Goal: Register for event/course

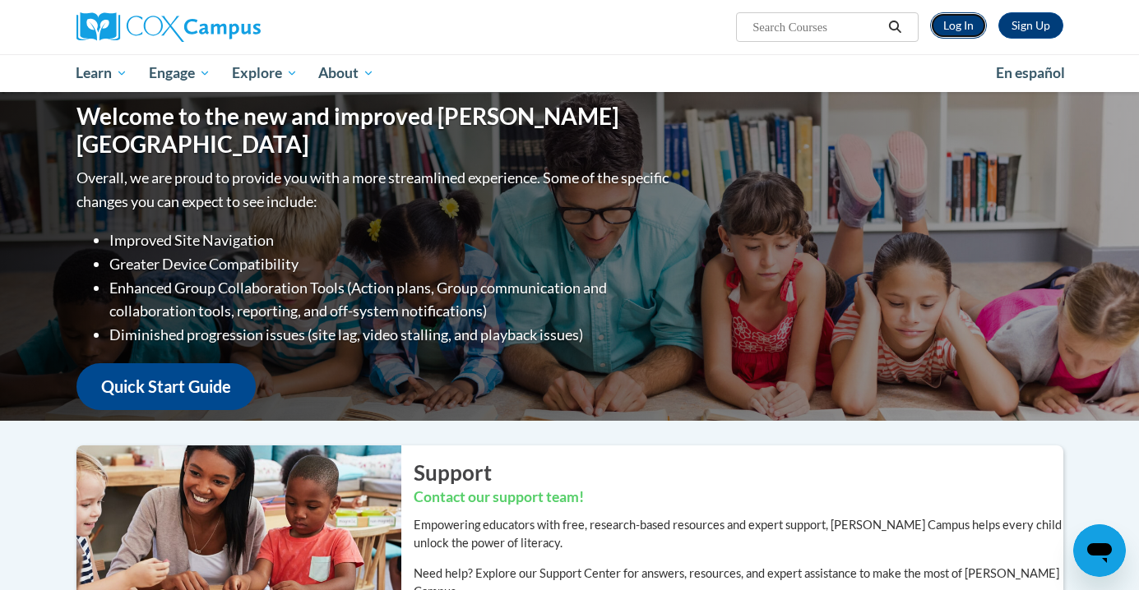
click at [956, 21] on link "Log In" at bounding box center [958, 25] width 57 height 26
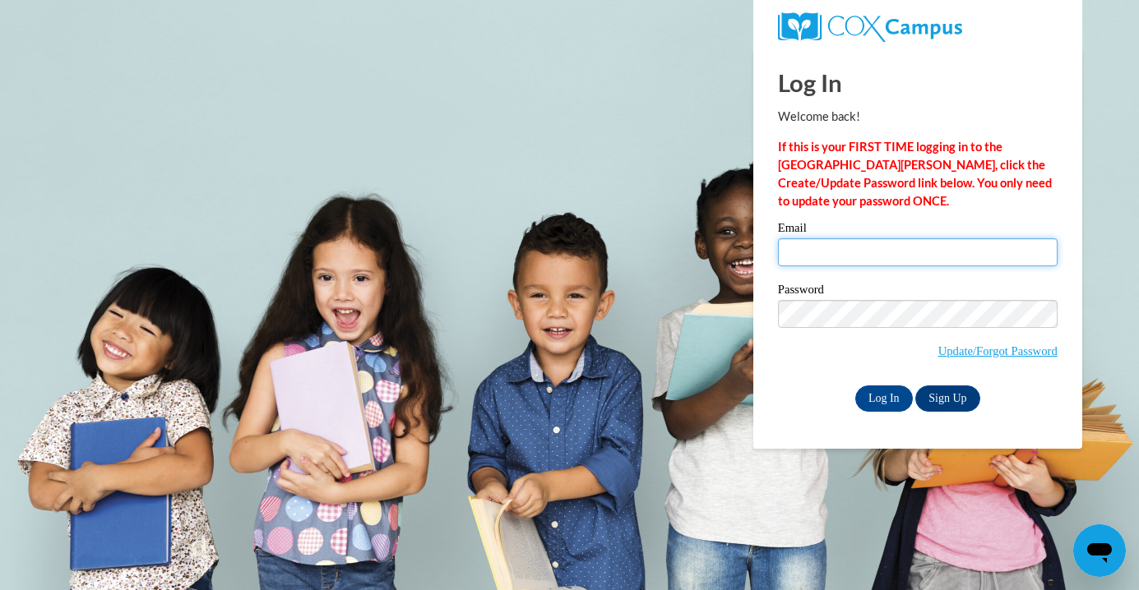
click at [891, 241] on input "Email" at bounding box center [918, 252] width 280 height 28
type input "marquardta@prescott.k12.wi.us"
click at [882, 399] on input "Log In" at bounding box center [884, 399] width 58 height 26
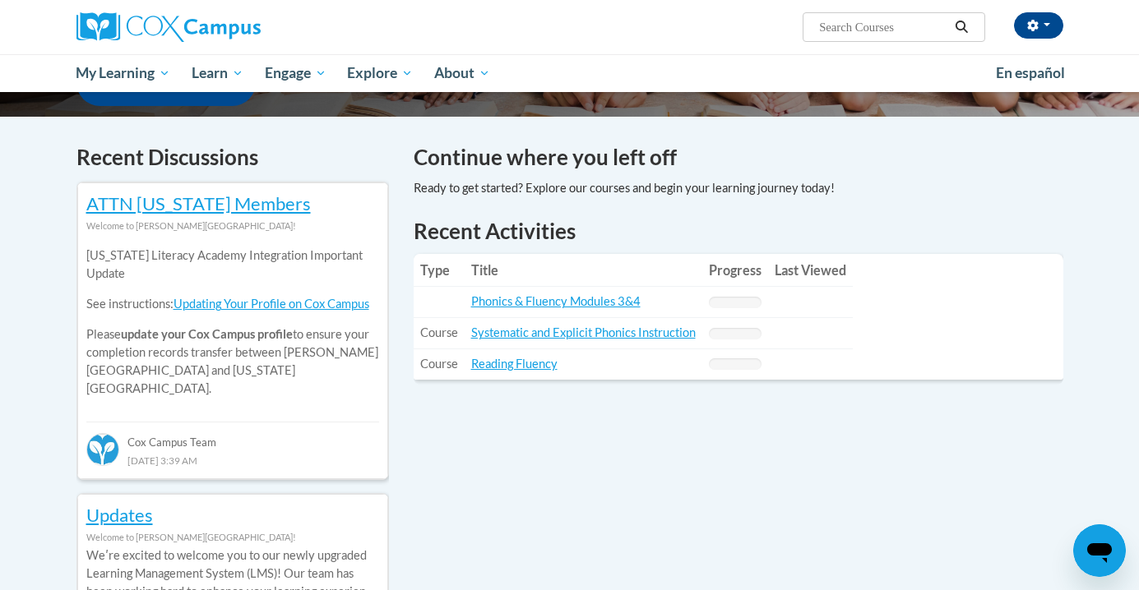
scroll to position [462, 0]
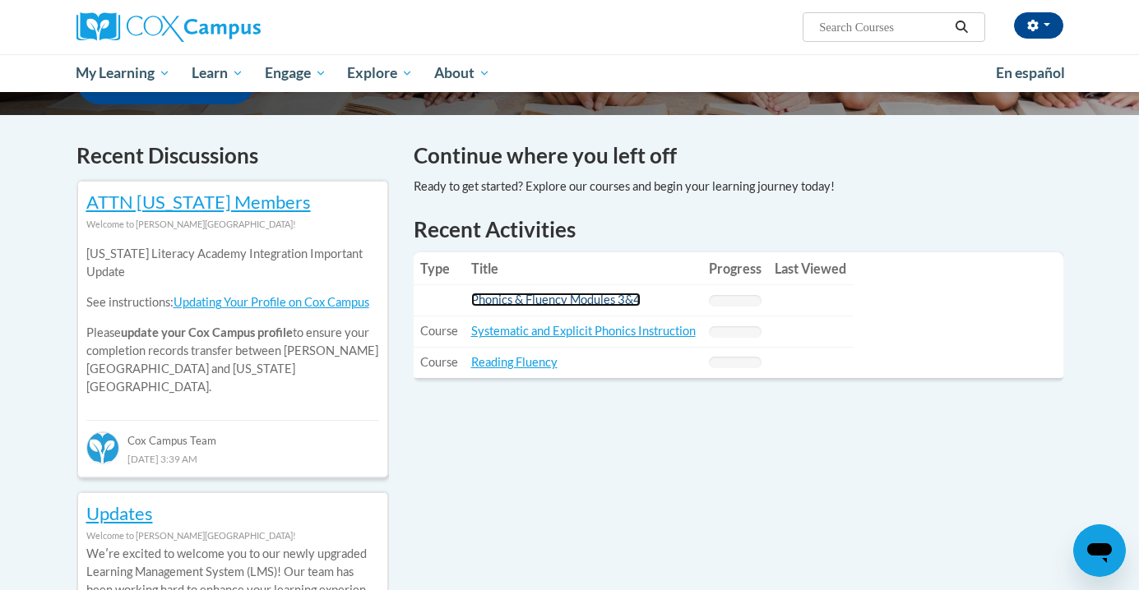
click at [557, 297] on link "Phonics & Fluency Modules 3&4" at bounding box center [555, 300] width 169 height 14
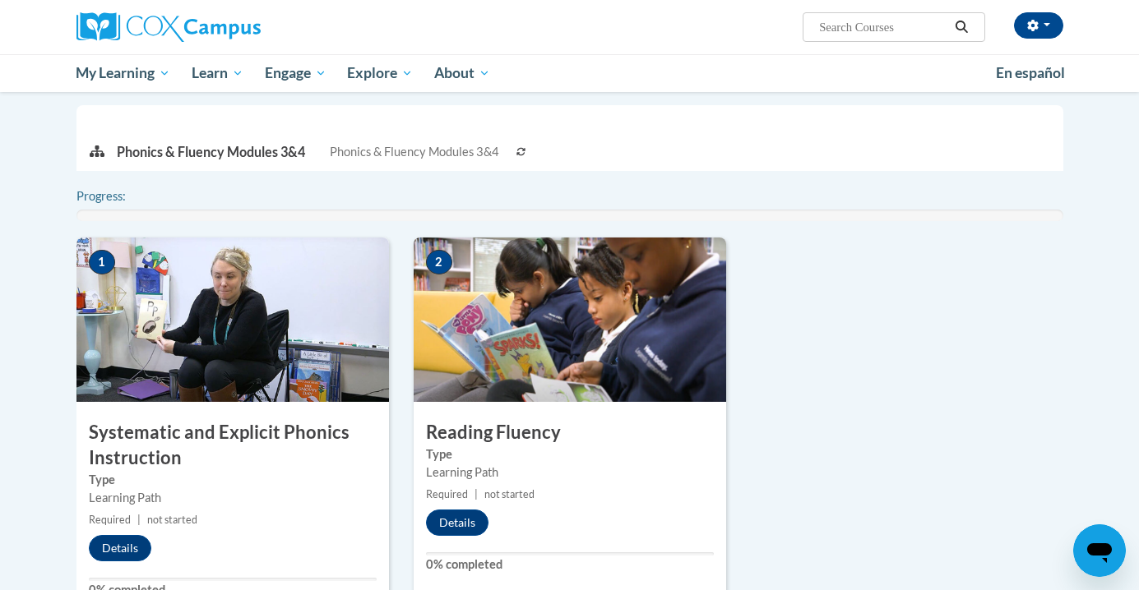
scroll to position [480, 0]
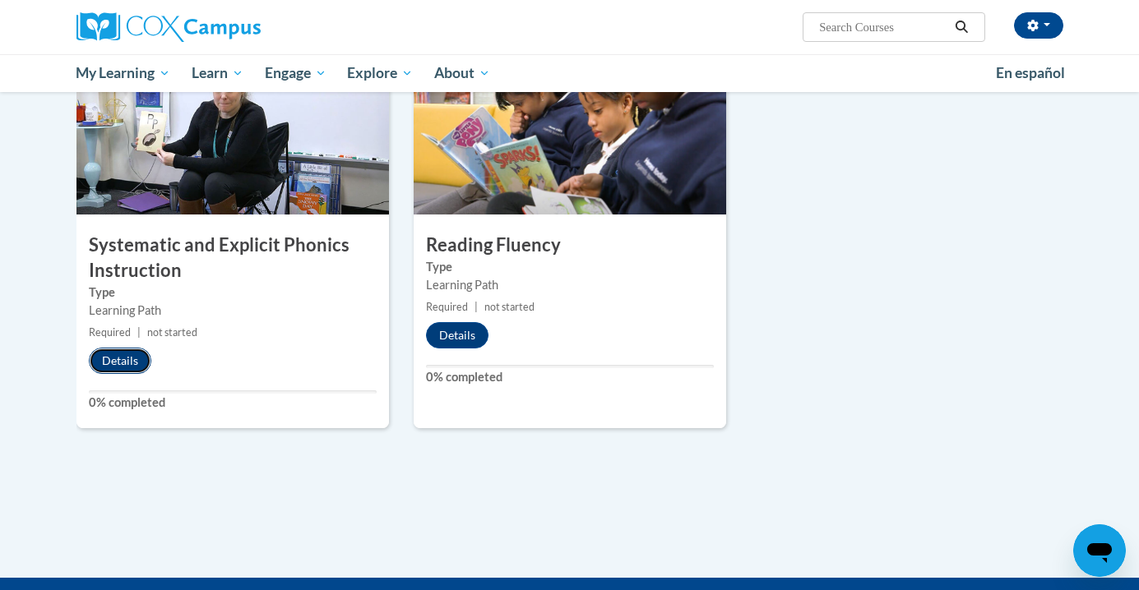
click at [106, 359] on button "Details" at bounding box center [120, 361] width 63 height 26
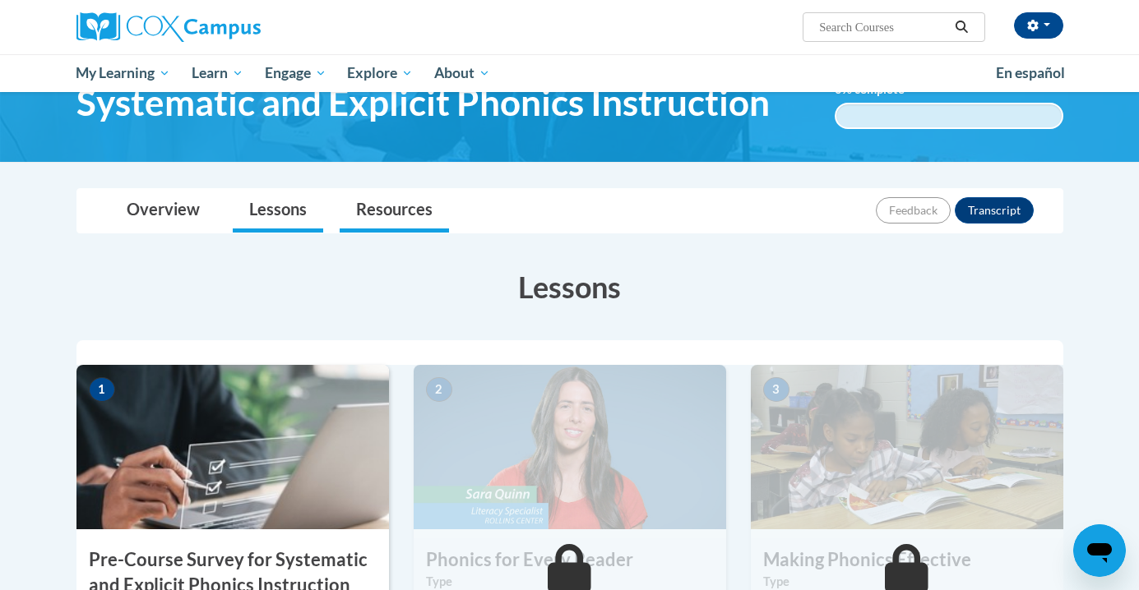
scroll to position [288, 0]
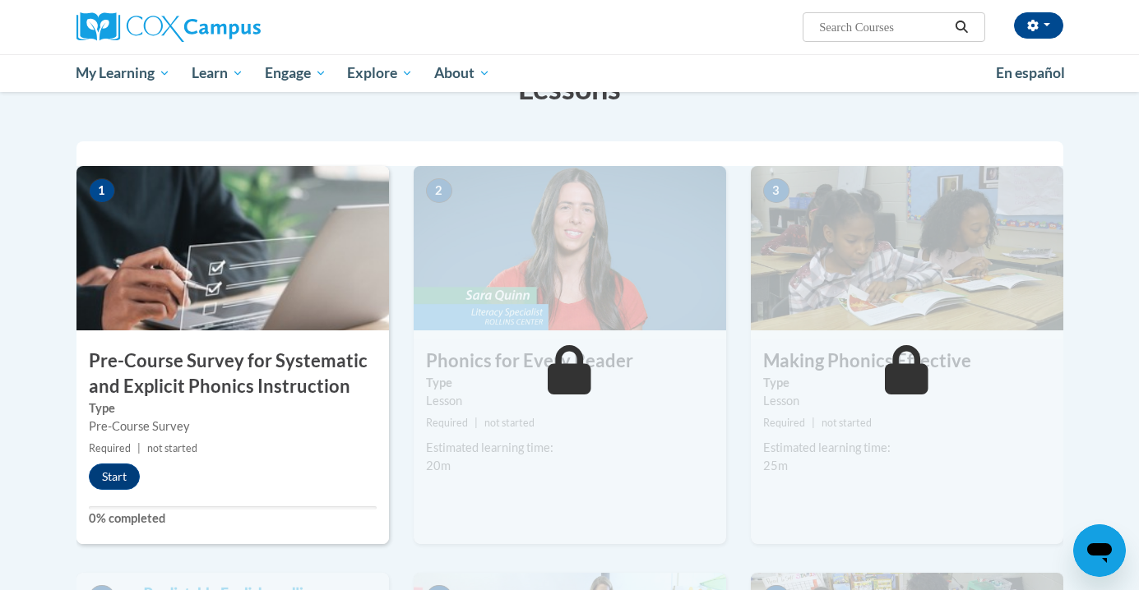
click at [225, 368] on h3 "Pre-Course Survey for Systematic and Explicit Phonics Instruction" at bounding box center [232, 374] width 313 height 51
click at [110, 498] on div "1 Pre-Course Survey for Systematic and Explicit Phonics Instruction Type Pre-Co…" at bounding box center [232, 355] width 313 height 378
click at [113, 481] on button "Start" at bounding box center [114, 477] width 51 height 26
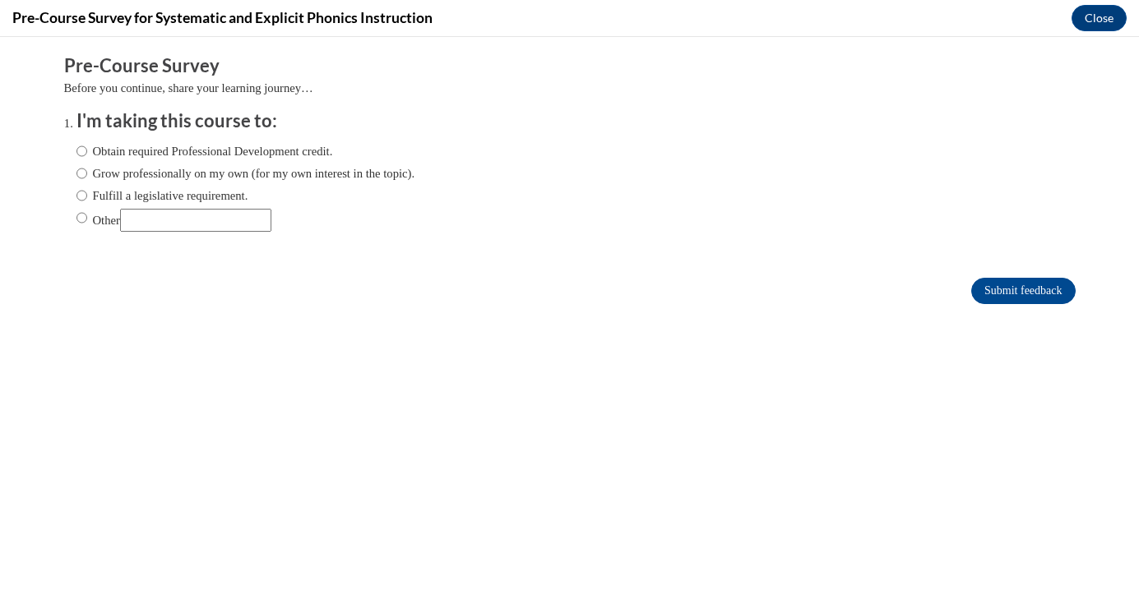
scroll to position [0, 0]
click at [78, 147] on input "Obtain required Professional Development credit." at bounding box center [81, 151] width 11 height 18
radio input "true"
click at [1015, 298] on input "Submit feedback" at bounding box center [1023, 291] width 104 height 26
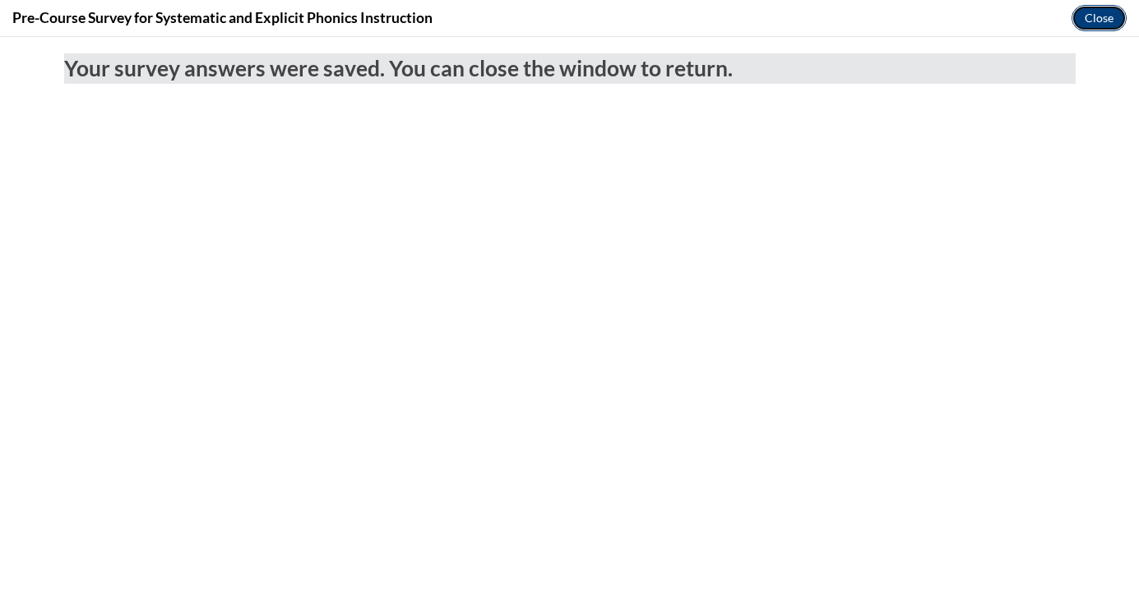
click at [1091, 24] on button "Close" at bounding box center [1099, 18] width 55 height 26
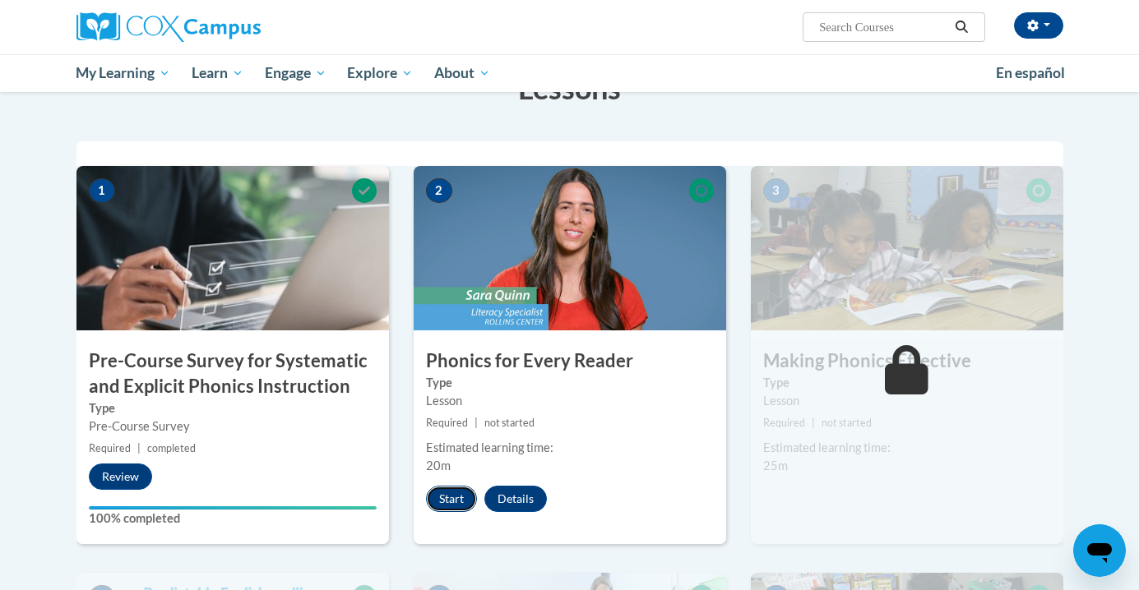
click at [451, 501] on button "Start" at bounding box center [451, 499] width 51 height 26
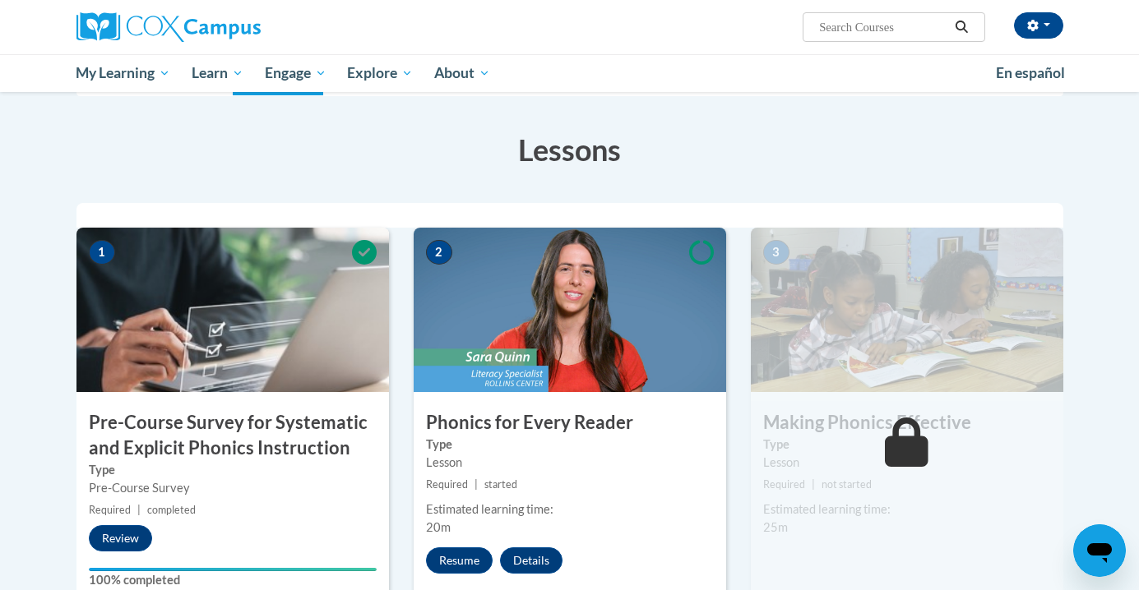
scroll to position [239, 0]
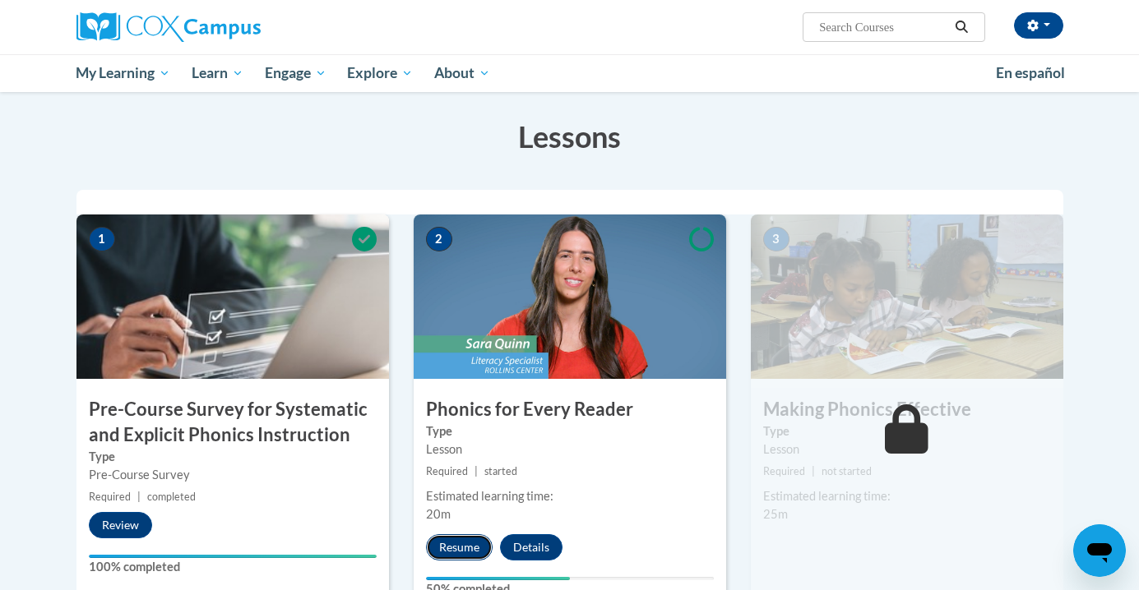
click at [459, 543] on button "Resume" at bounding box center [459, 548] width 67 height 26
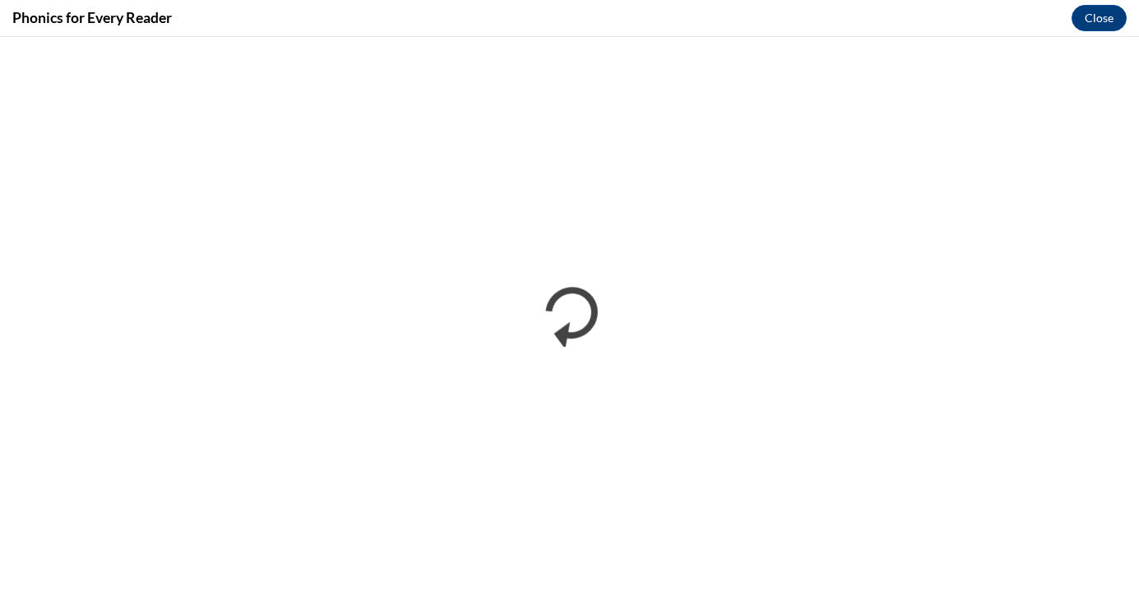
scroll to position [0, 0]
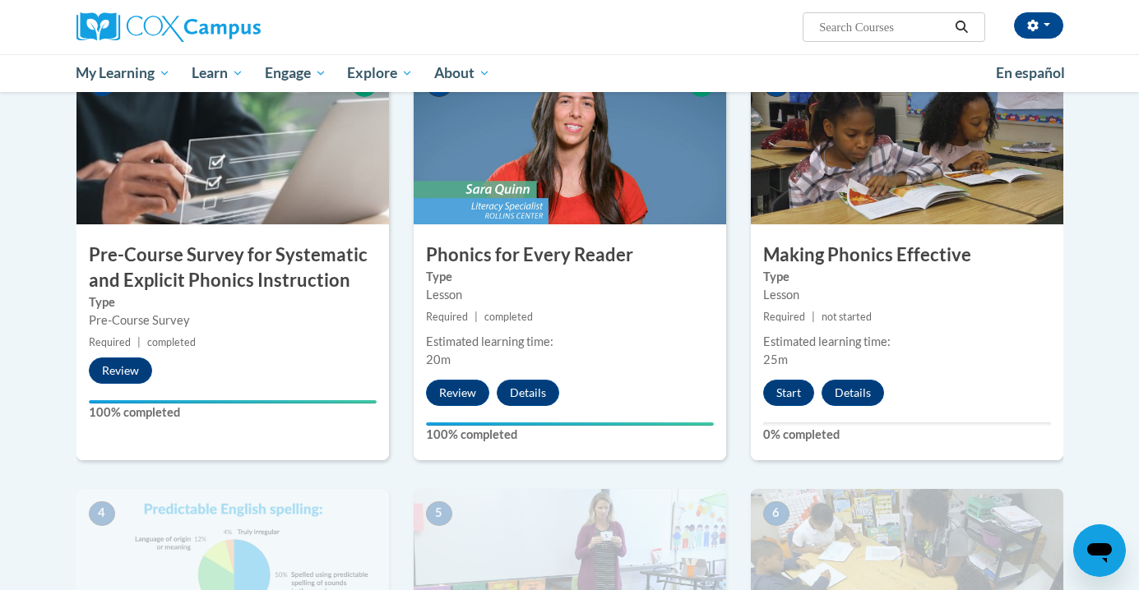
scroll to position [397, 0]
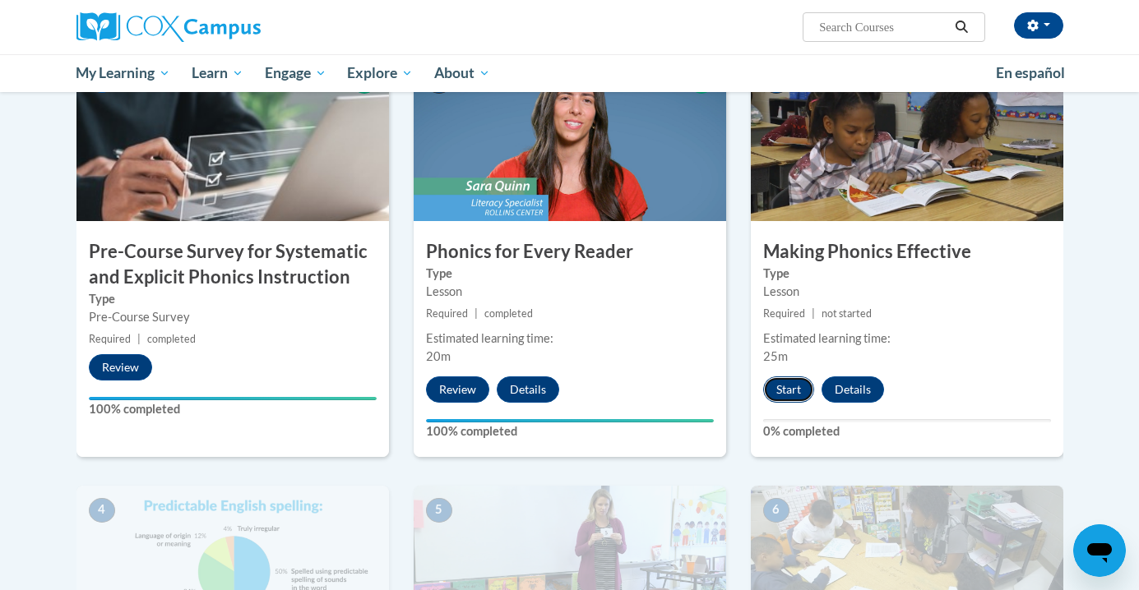
click at [785, 393] on button "Start" at bounding box center [788, 390] width 51 height 26
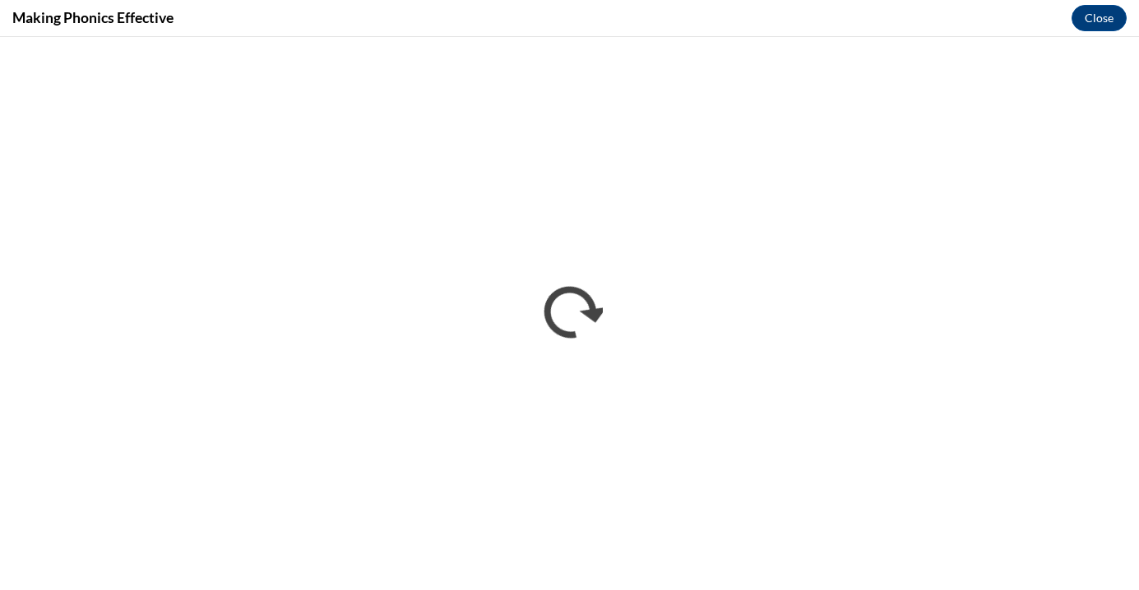
scroll to position [0, 0]
